Goal: Contribute content: Add original content to the website for others to see

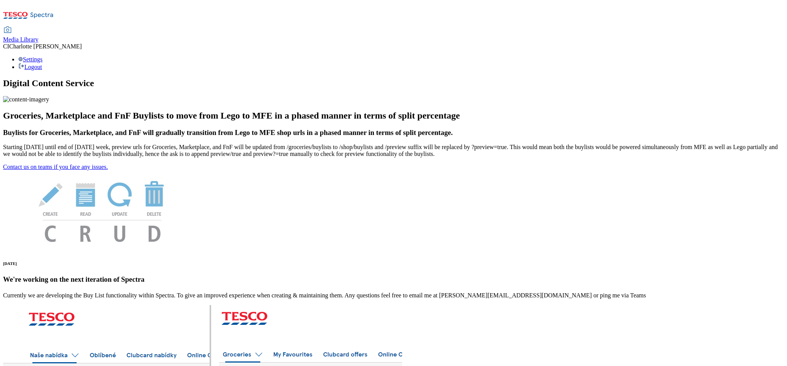
click at [38, 36] on div "Media Library" at bounding box center [20, 39] width 35 height 7
select select "clubcard-boost-[GEOGRAPHIC_DATA]"
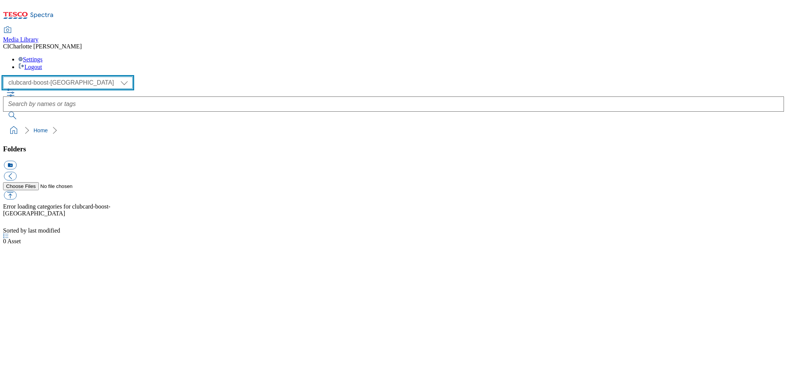
click at [57, 77] on select "Clubcard Boost UK Clubcard Marketing Clubcard ROI clubcard-boost-uk Dotcom [GEO…" at bounding box center [68, 83] width 130 height 12
select select "flare-ghs-mktg"
click at [5, 77] on select "Clubcard Boost UK Clubcard Marketing Clubcard ROI clubcard-boost-uk Dotcom [GEO…" at bounding box center [68, 83] width 130 height 12
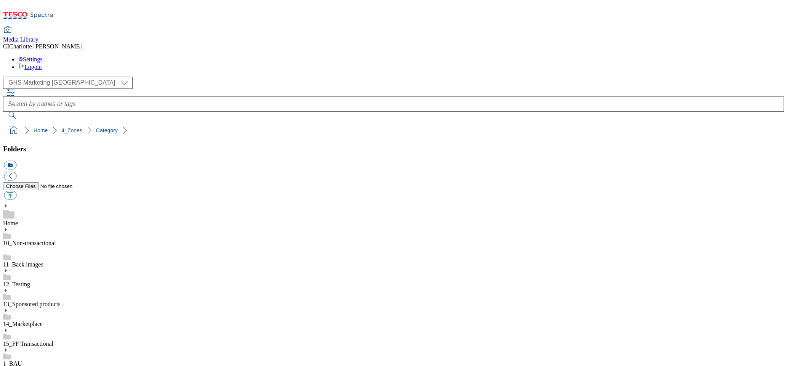
click at [16, 161] on button "icon_new_folder" at bounding box center [10, 165] width 13 height 9
paste input "2533-527400-Christmas"
type input "2533-527400-Christmas"
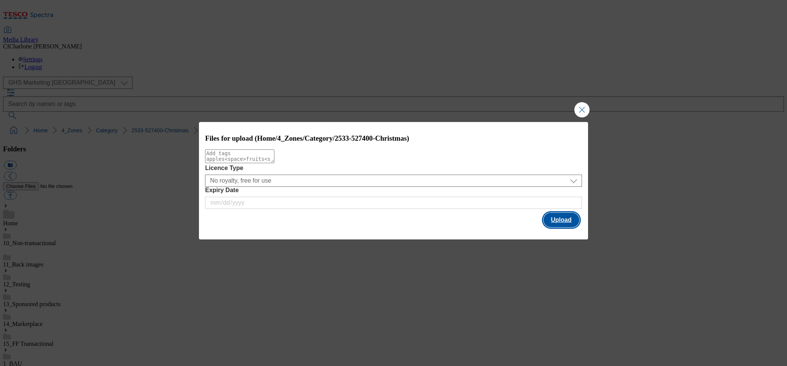
click at [563, 218] on button "Upload" at bounding box center [562, 220] width 36 height 14
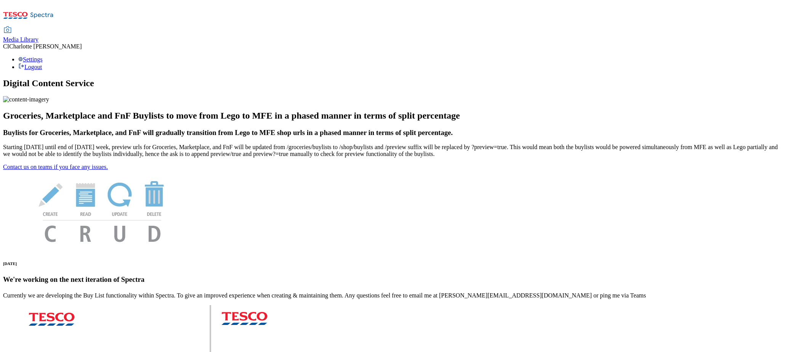
click at [38, 27] on link "Media Library" at bounding box center [20, 35] width 35 height 16
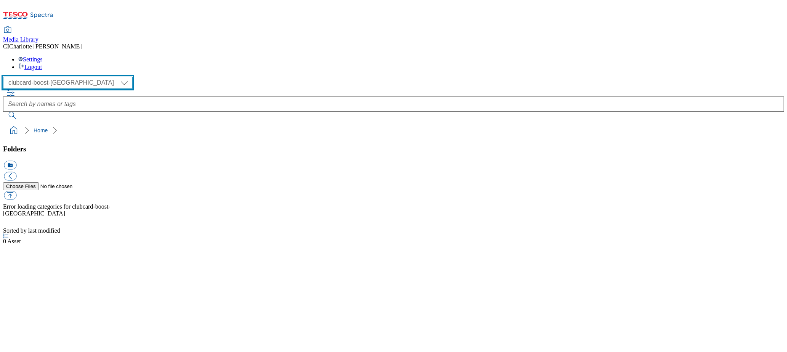
click at [51, 77] on select "Clubcard Boost UK Clubcard Marketing Clubcard ROI clubcard-boost-uk Dotcom [GEO…" at bounding box center [68, 83] width 130 height 12
click at [5, 77] on select "Clubcard Boost UK Clubcard Marketing Clubcard ROI clubcard-boost-uk Dotcom [GEO…" at bounding box center [68, 83] width 130 height 12
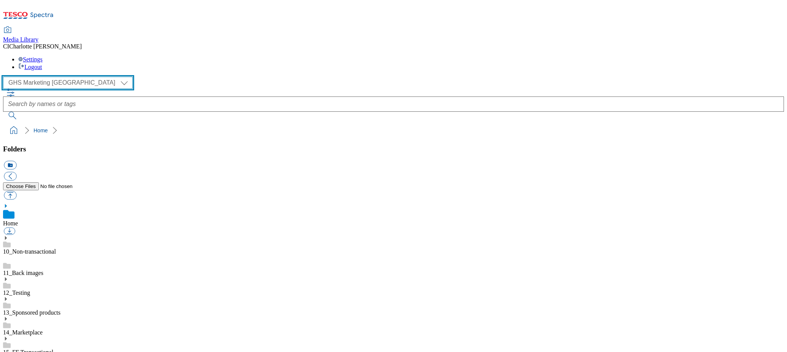
click at [55, 77] on select "Clubcard Boost UK Clubcard Marketing Clubcard ROI clubcard-boost-uk Dotcom [GEO…" at bounding box center [68, 83] width 130 height 12
select select "flare-clubcard-mktg"
click at [5, 77] on select "Clubcard Boost UK Clubcard Marketing Clubcard ROI clubcard-boost-uk Dotcom [GEO…" at bounding box center [68, 83] width 130 height 12
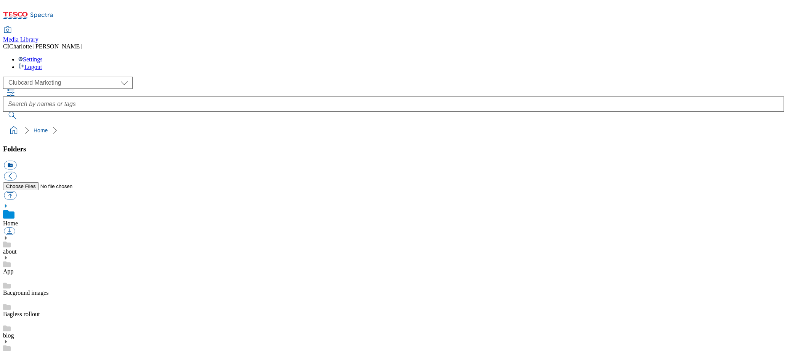
click at [154, 123] on ol "Home" at bounding box center [396, 130] width 776 height 14
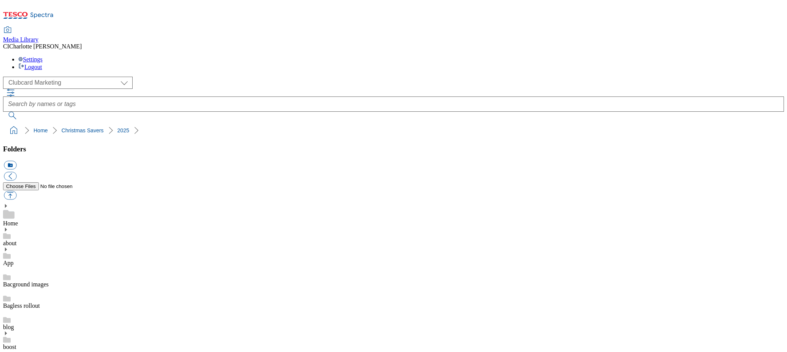
click at [16, 161] on button "icon_new_folder" at bounding box center [10, 165] width 13 height 9
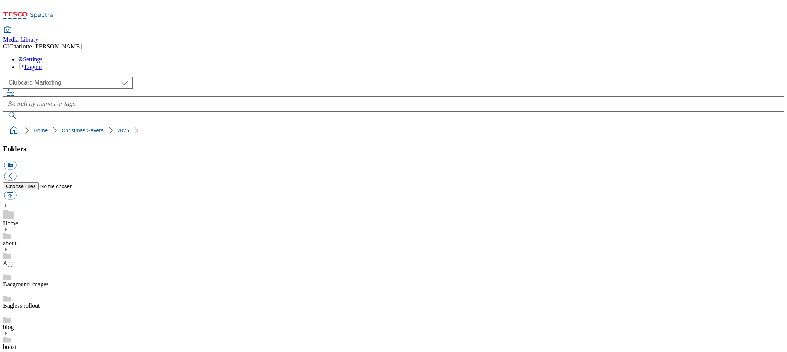
type input "2533"
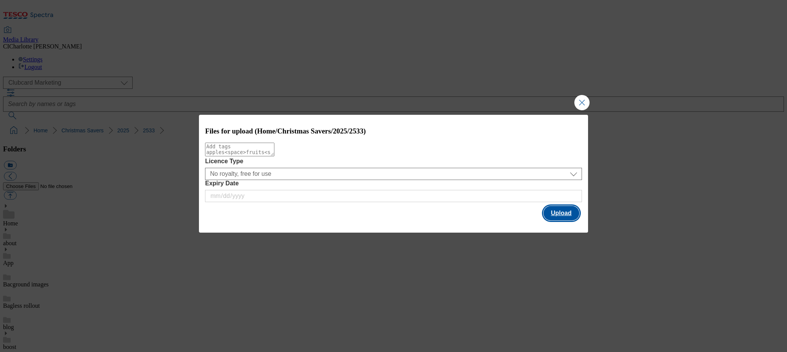
click at [567, 214] on button "Upload" at bounding box center [562, 213] width 36 height 14
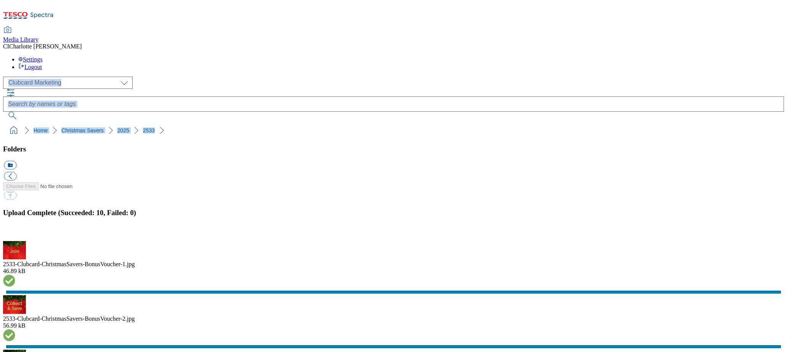
drag, startPoint x: 160, startPoint y: 77, endPoint x: 10, endPoint y: 50, distance: 152.7
click at [10, 77] on div "( optional ) Clubcard Boost UK Clubcard Marketing Clubcard ROI clubcard-boost-u…" at bounding box center [393, 107] width 781 height 61
copy div "Clubcard Boost UK Clubcard Marketing Clubcard ROI clubcard-boost-uk Dotcom [GEO…"
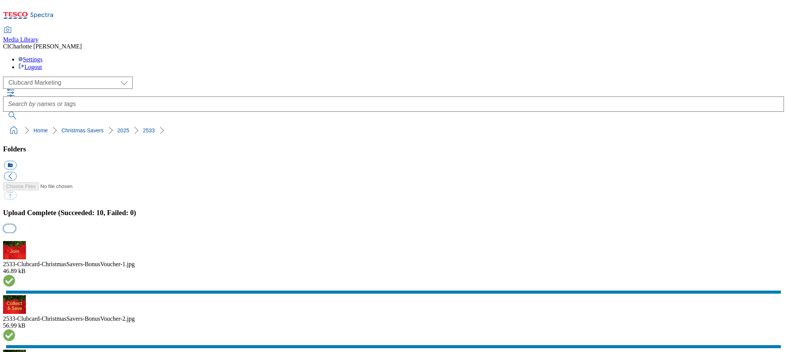
click at [15, 224] on button "button" at bounding box center [9, 227] width 11 height 7
